Goal: Check status: Check status

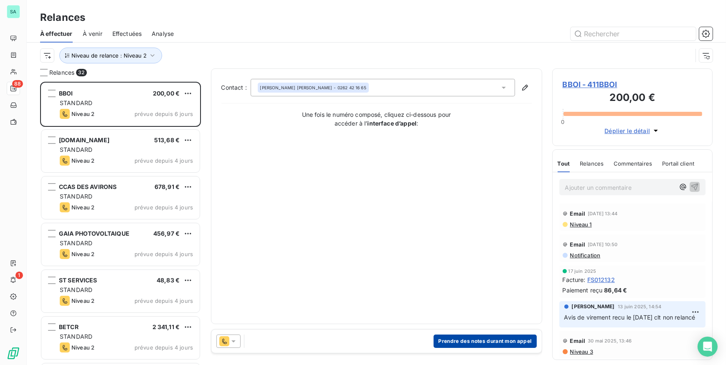
click at [485, 283] on button "Prendre des notes durant mon appel" at bounding box center [484, 341] width 103 height 13
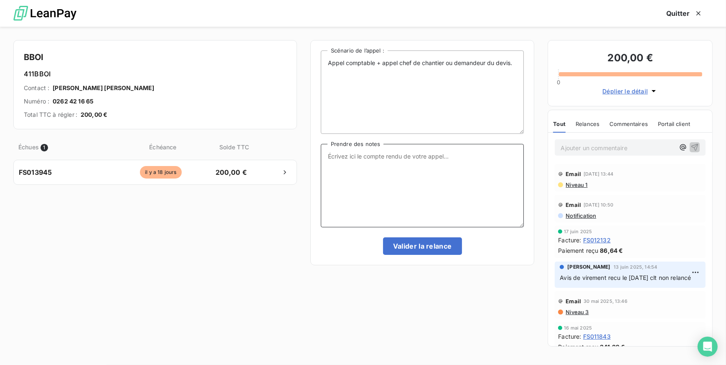
click at [397, 164] on textarea "Prendre des notes" at bounding box center [422, 185] width 203 height 83
click at [351, 172] on textarea "Prendre des notes" at bounding box center [422, 185] width 203 height 83
click at [579, 12] on button "Quitter" at bounding box center [684, 14] width 56 height 18
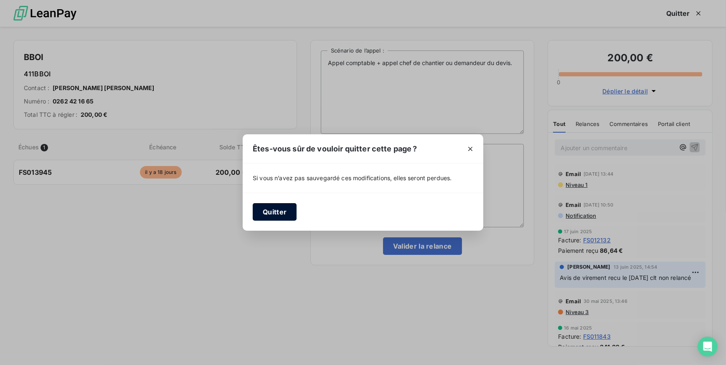
click at [267, 207] on button "Quitter" at bounding box center [275, 212] width 44 height 18
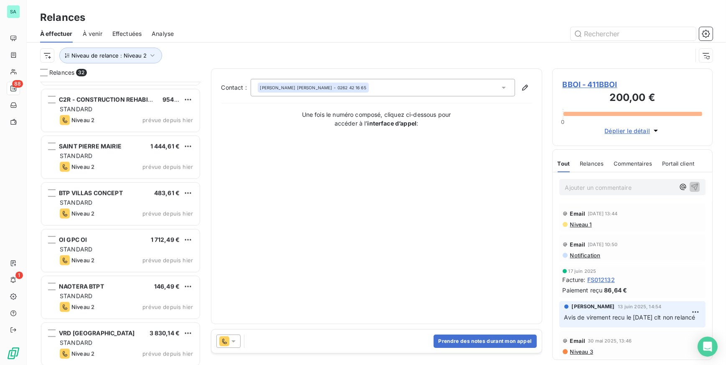
scroll to position [833, 0]
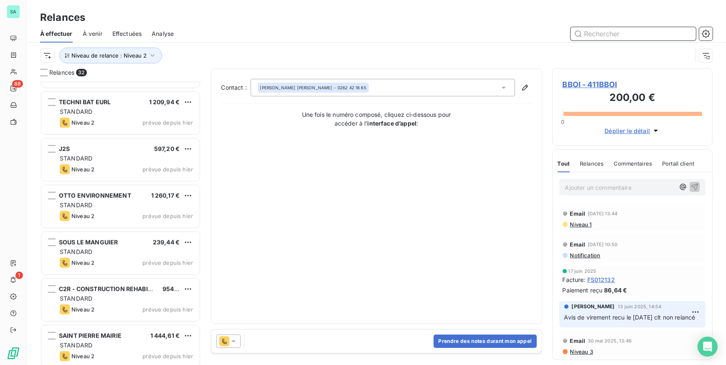
click at [579, 40] on input "text" at bounding box center [632, 33] width 125 height 13
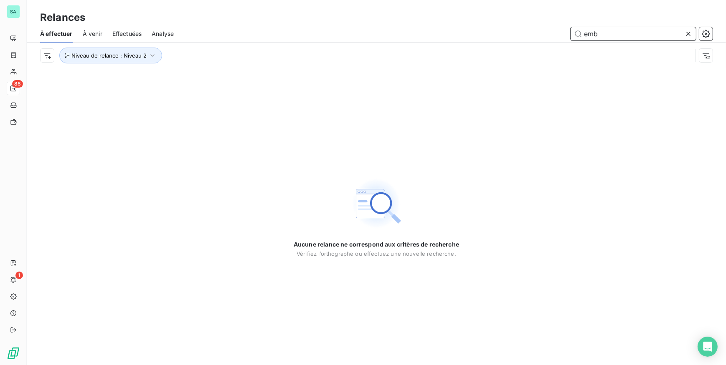
drag, startPoint x: 604, startPoint y: 36, endPoint x: 551, endPoint y: 36, distance: 53.4
click at [551, 36] on div "emb" at bounding box center [448, 33] width 528 height 13
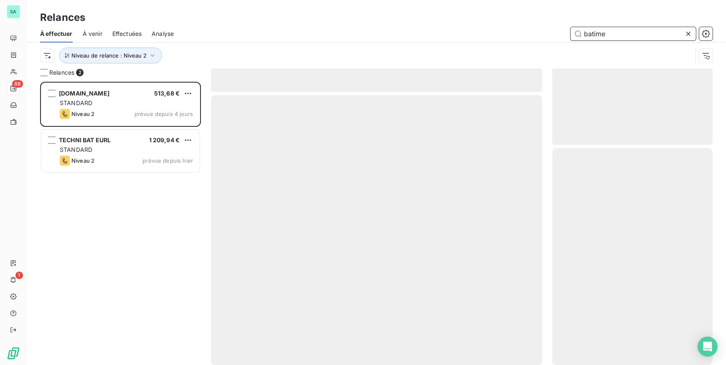
scroll to position [278, 154]
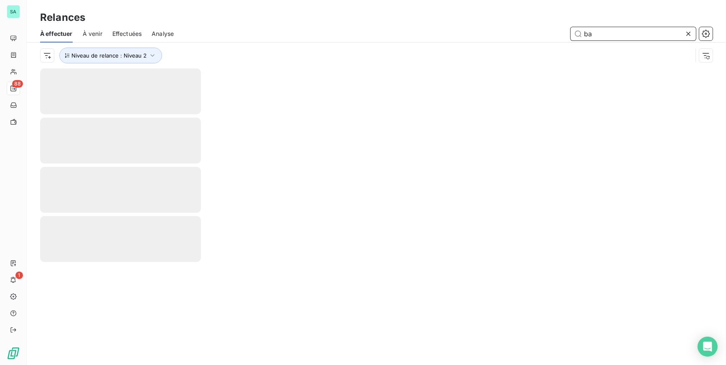
type input "b"
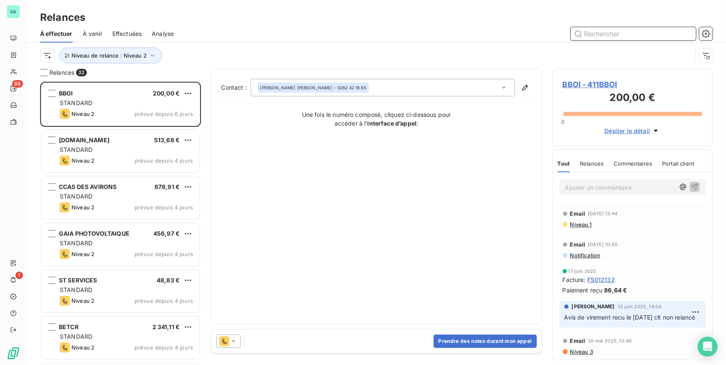
scroll to position [278, 154]
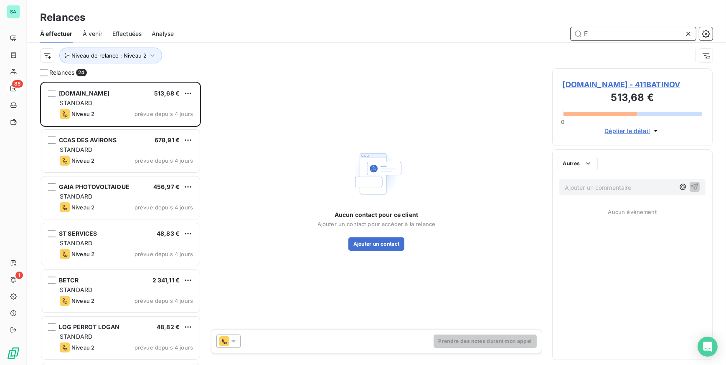
scroll to position [278, 154]
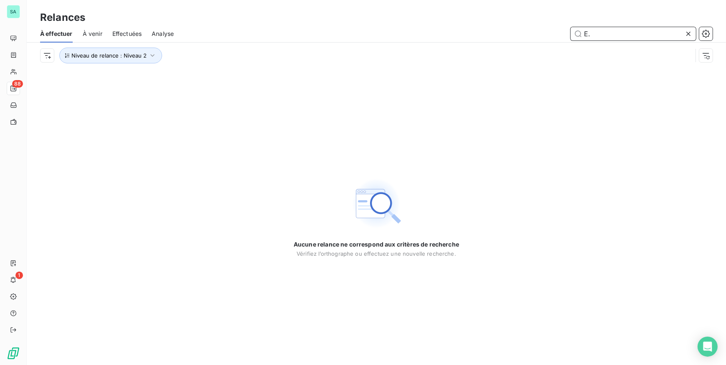
type input "E"
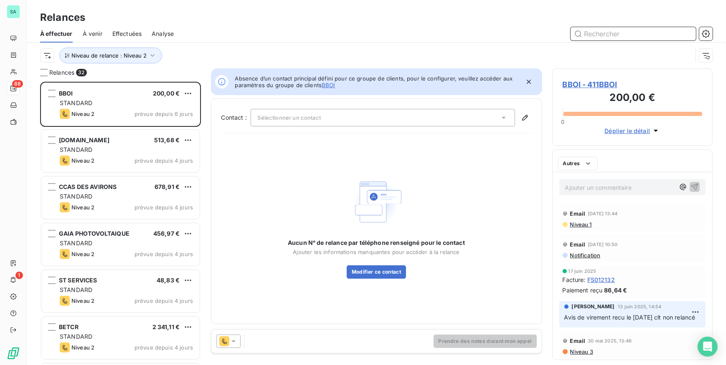
scroll to position [278, 154]
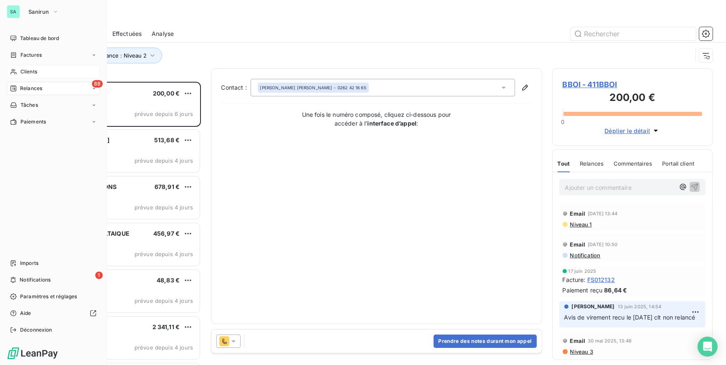
click at [23, 73] on span "Clients" at bounding box center [28, 72] width 17 height 8
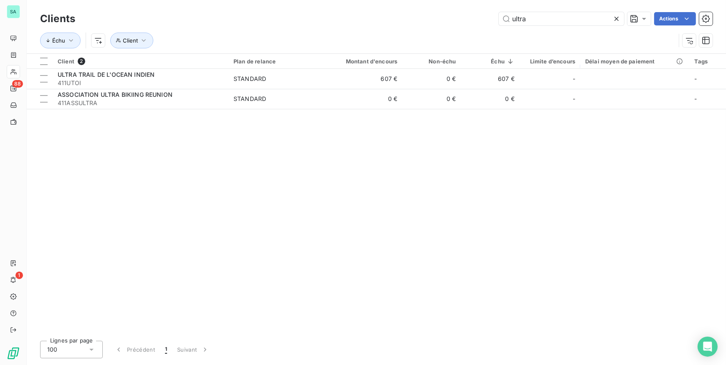
drag, startPoint x: 547, startPoint y: 19, endPoint x: 495, endPoint y: 23, distance: 52.3
click at [495, 23] on div "ultra Actions" at bounding box center [398, 18] width 627 height 13
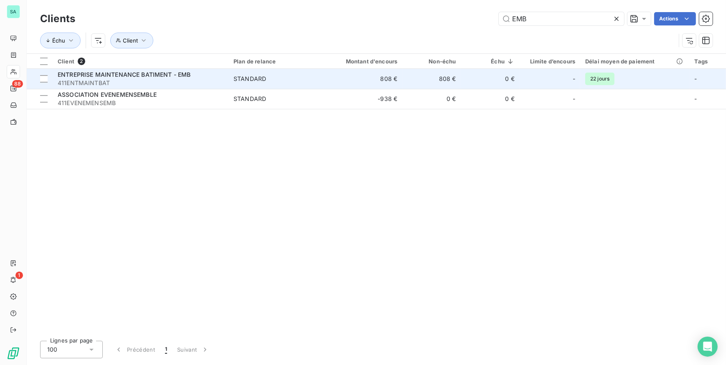
type input "EMB"
click at [152, 80] on span "411ENTMAINTBAT" at bounding box center [141, 83] width 166 height 8
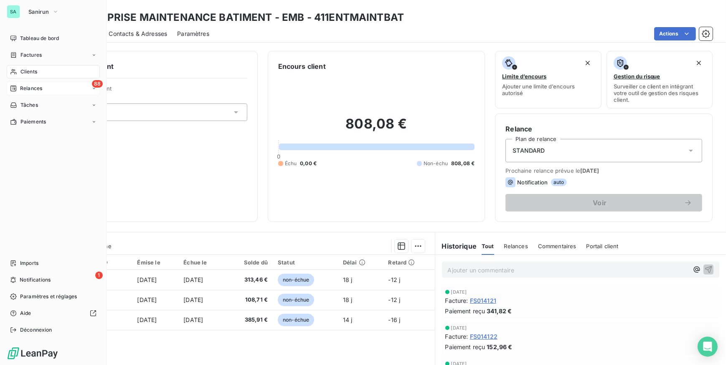
click at [45, 87] on div "88 Relances" at bounding box center [53, 88] width 93 height 13
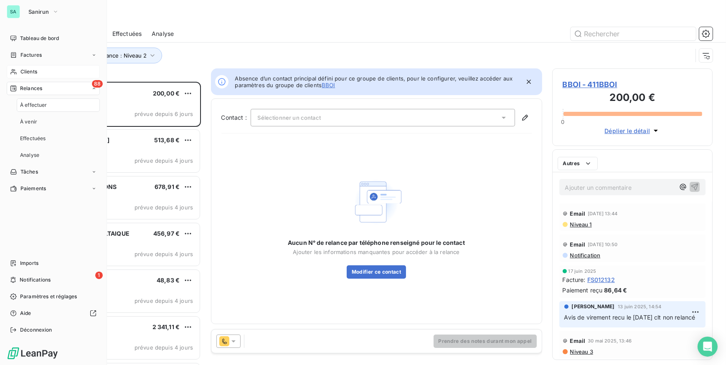
scroll to position [278, 154]
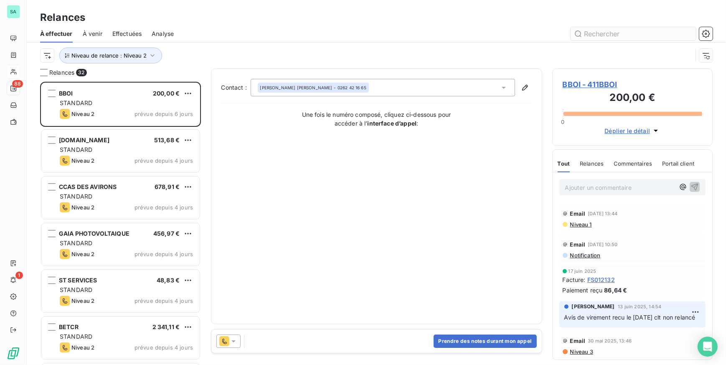
click at [579, 32] on input "text" at bounding box center [632, 33] width 125 height 13
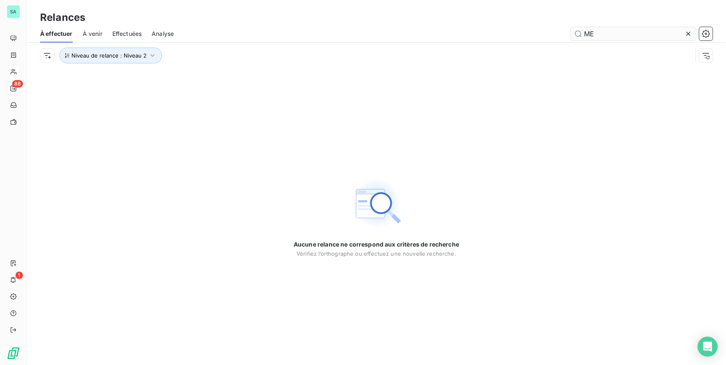
type input "M"
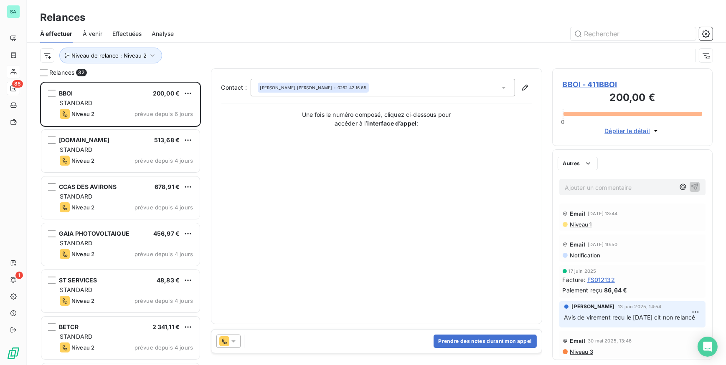
scroll to position [278, 154]
